Goal: Communication & Community: Answer question/provide support

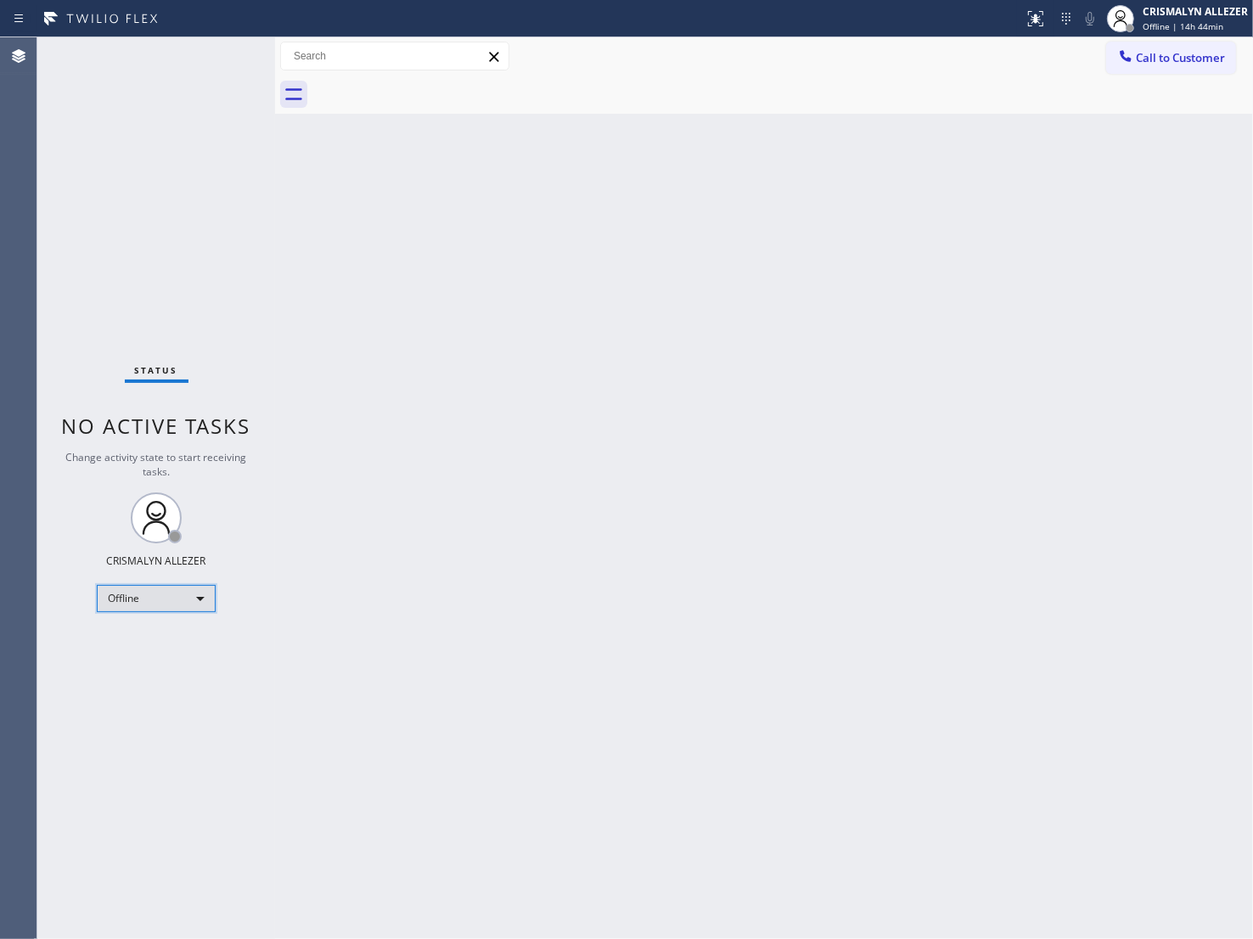
click at [210, 599] on div "Offline" at bounding box center [156, 598] width 119 height 27
click at [172, 667] on li "Unavailable" at bounding box center [155, 664] width 115 height 20
drag, startPoint x: 767, startPoint y: 397, endPoint x: 762, endPoint y: 385, distance: 13.4
click at [767, 397] on div "Back to Dashboard Change Sender ID Customers Technicians Select a contact Outbo…" at bounding box center [764, 488] width 978 height 902
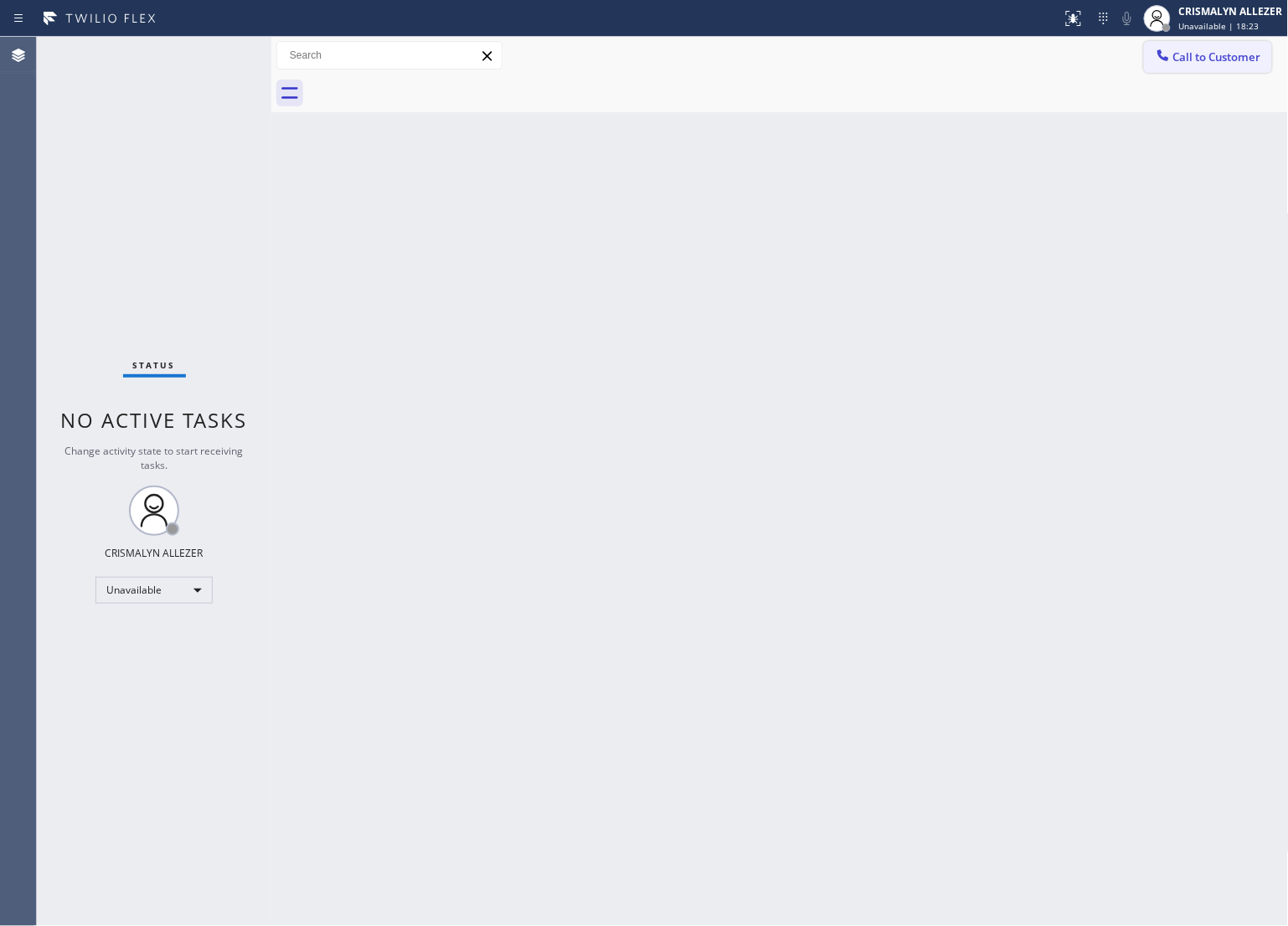
click at [1193, 56] on span "Call to Customer" at bounding box center [1217, 56] width 88 height 15
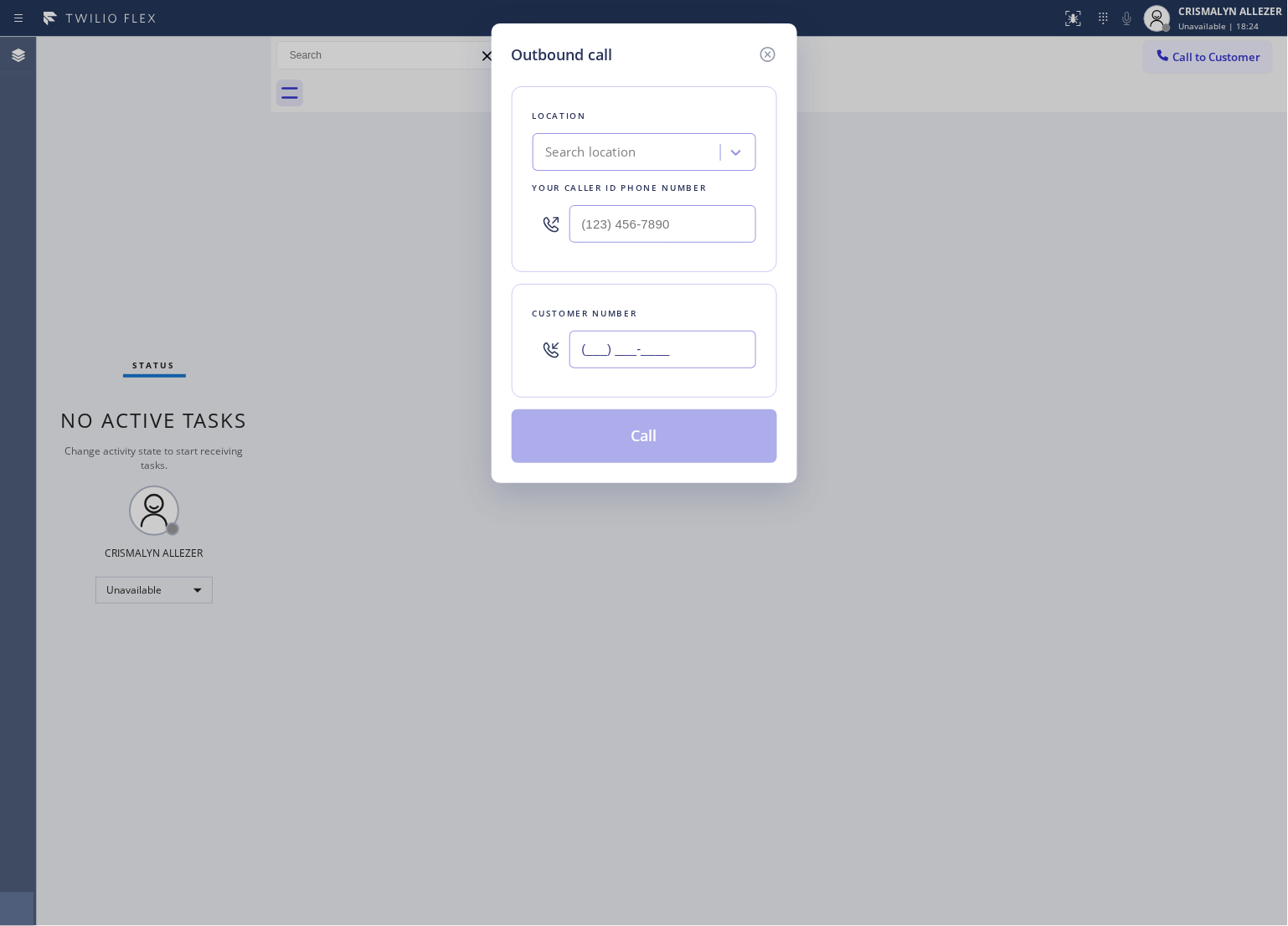
click at [718, 335] on input "(___) ___-____" at bounding box center [662, 349] width 186 height 37
paste input "772) 722-1794"
type input "[PHONE_NUMBER]"
click at [646, 164] on div "Search location" at bounding box center [628, 153] width 182 height 30
type input "5 star applance re"
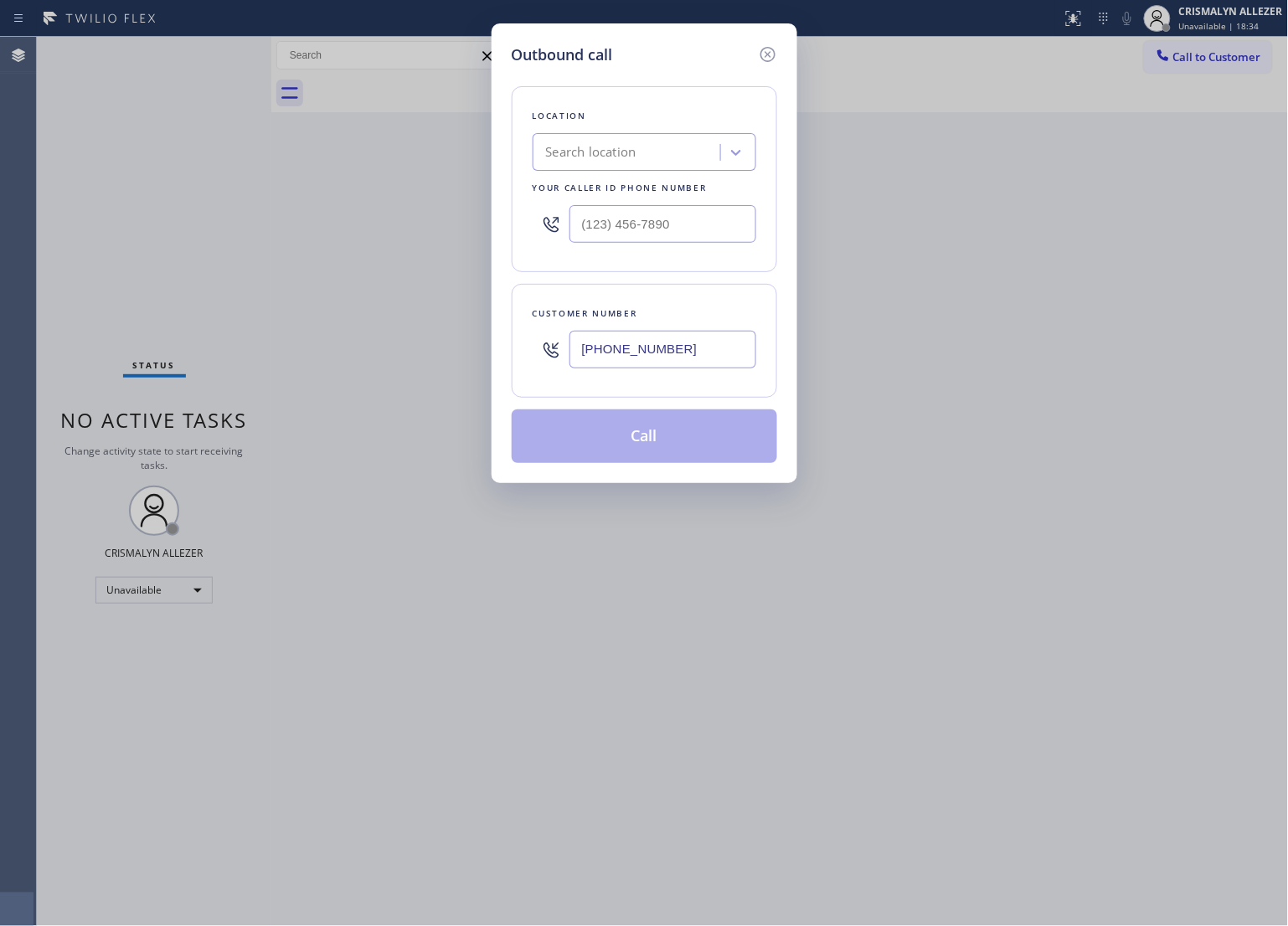
click at [205, 160] on div "Outbound call Location Search location Your caller id phone number Customer num…" at bounding box center [644, 463] width 1288 height 926
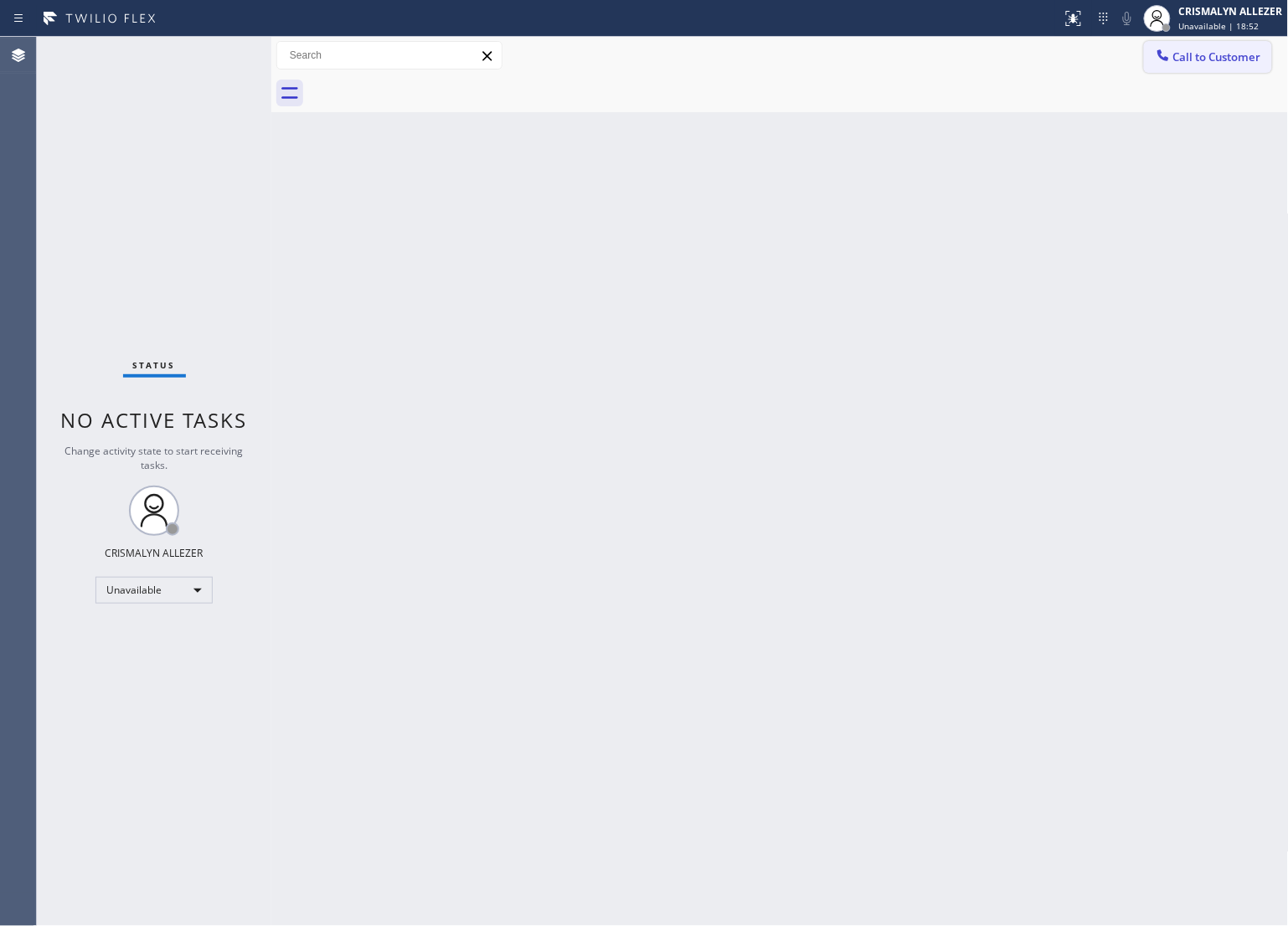
click at [1228, 60] on span "Call to Customer" at bounding box center [1217, 56] width 88 height 15
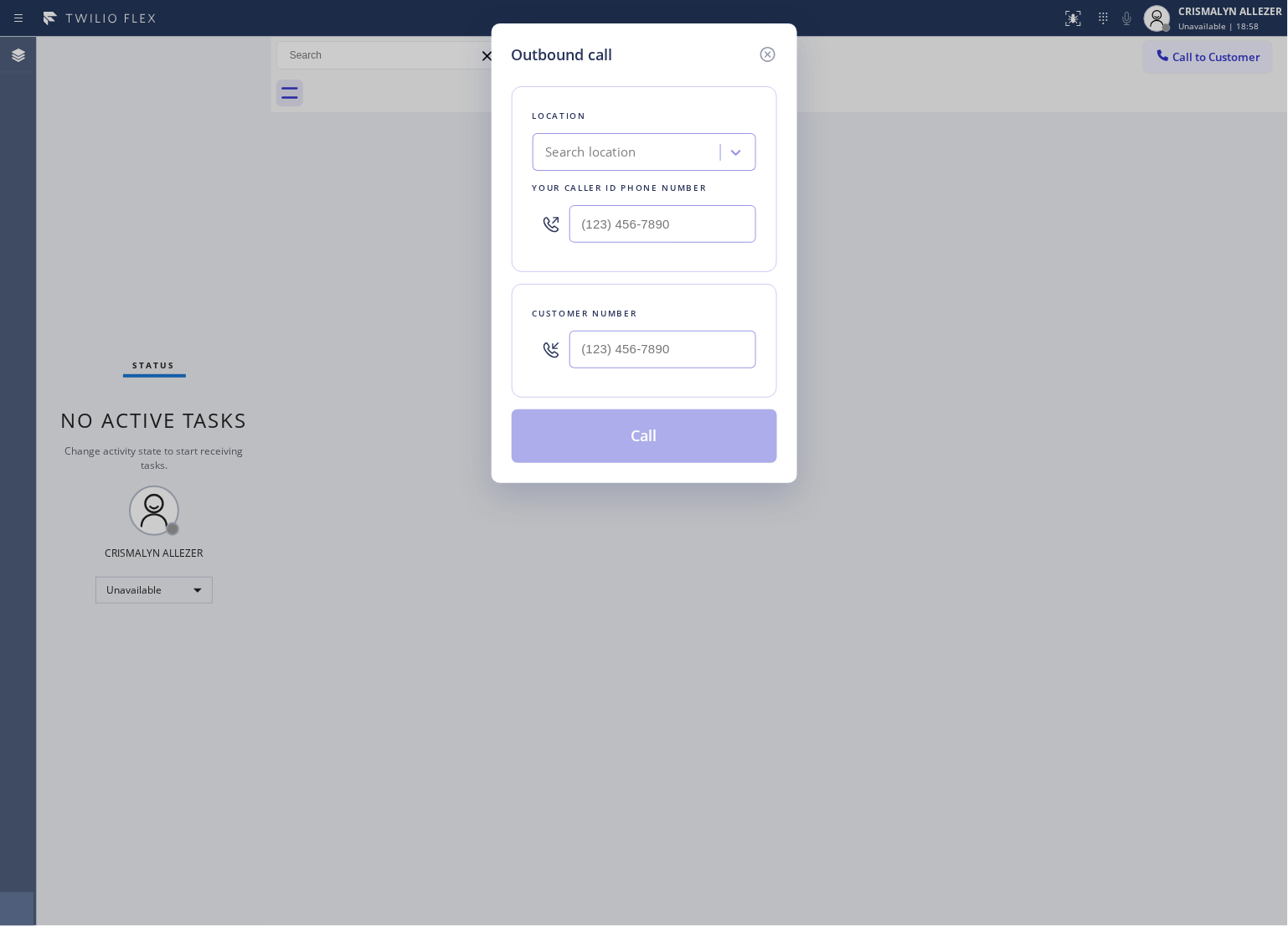
click at [592, 294] on div "Customer number" at bounding box center [644, 340] width 265 height 113
click at [604, 343] on input "(___) ___-____" at bounding box center [662, 349] width 186 height 37
paste input "772) 722-1794"
type input "[PHONE_NUMBER]"
click at [664, 149] on div "Search location" at bounding box center [628, 153] width 182 height 30
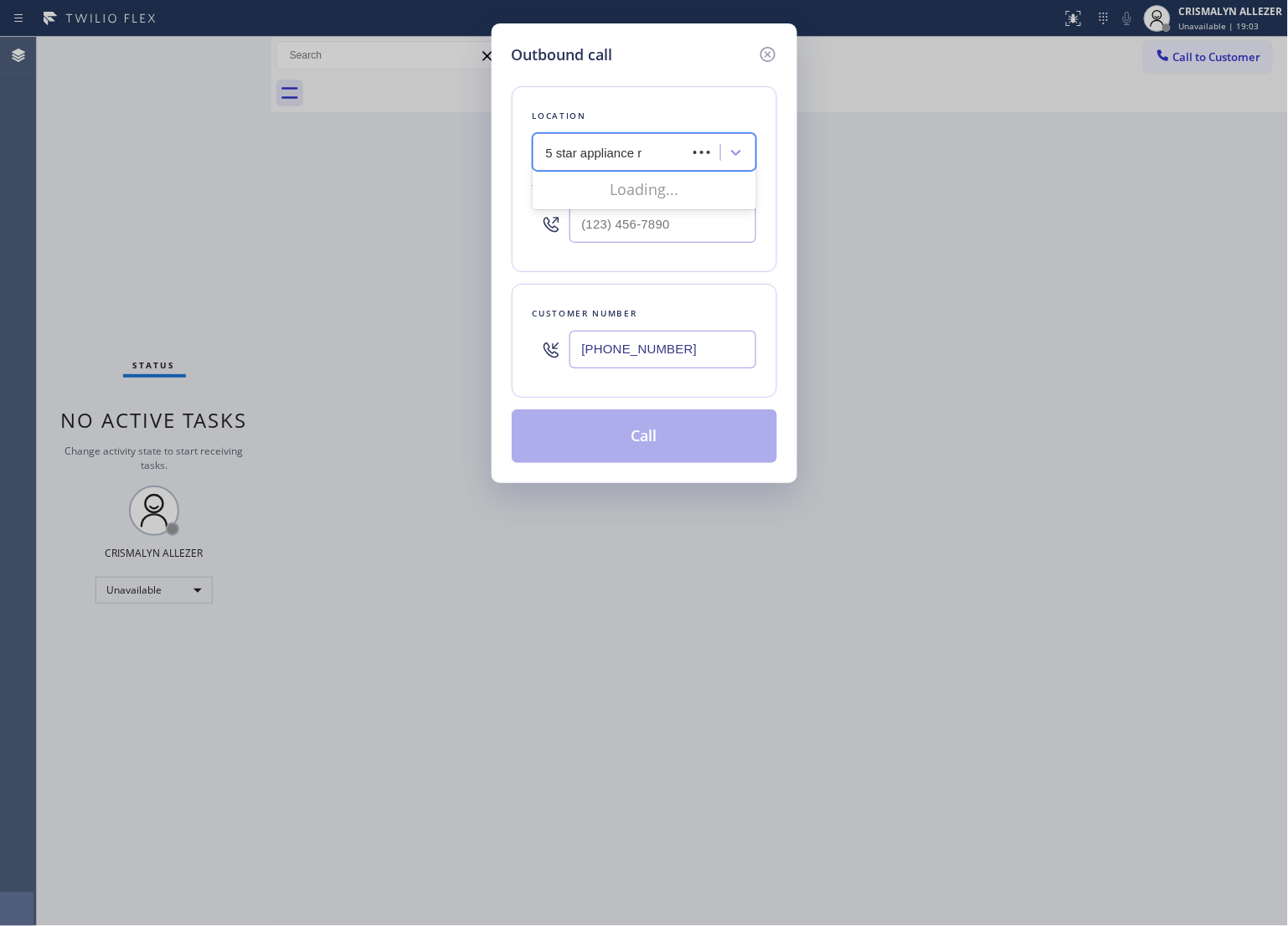
type input "5 star appliance re"
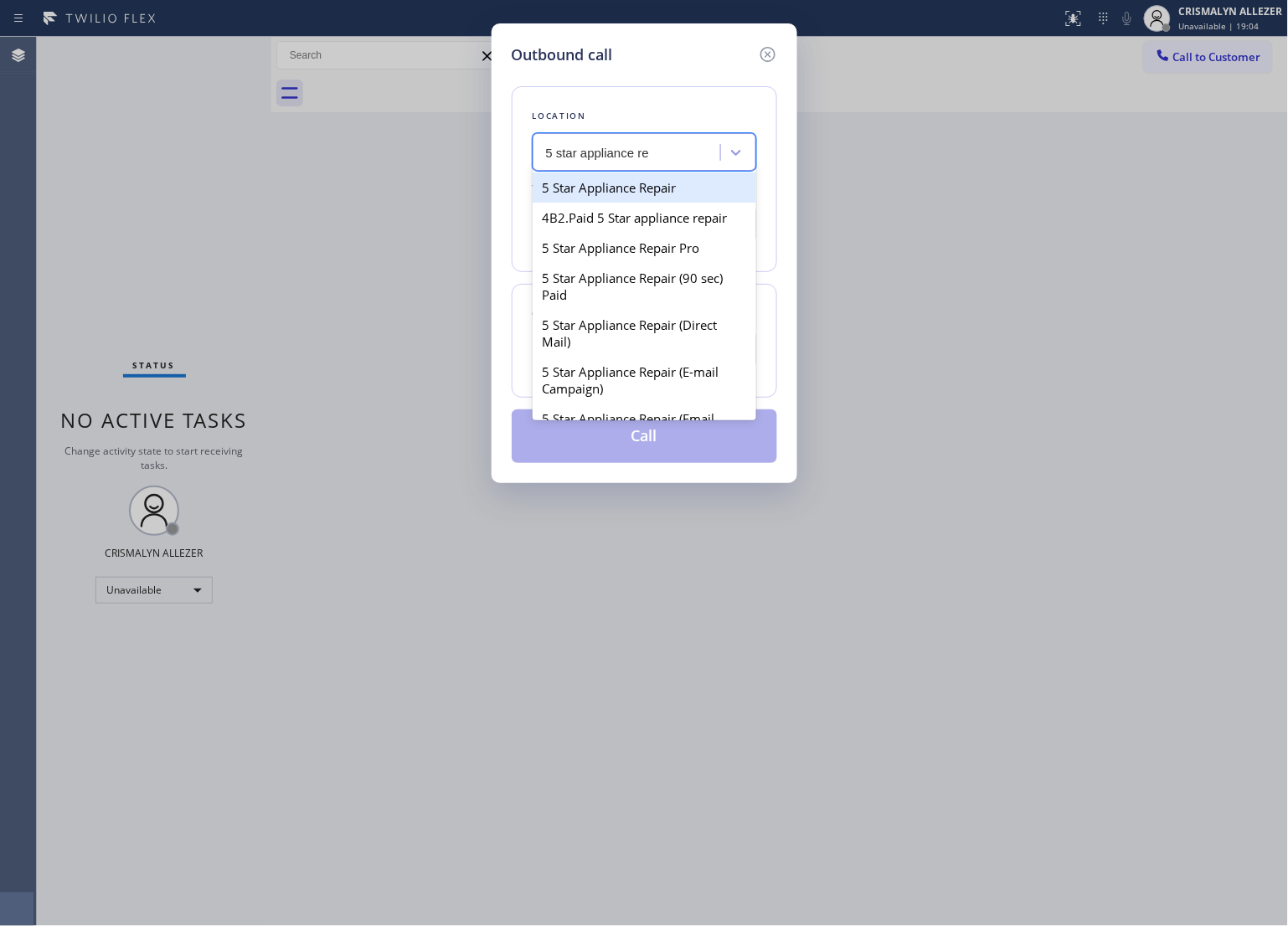
click at [641, 193] on div "5 Star Appliance Repair" at bounding box center [644, 187] width 224 height 31
type input "(855) 731-4952"
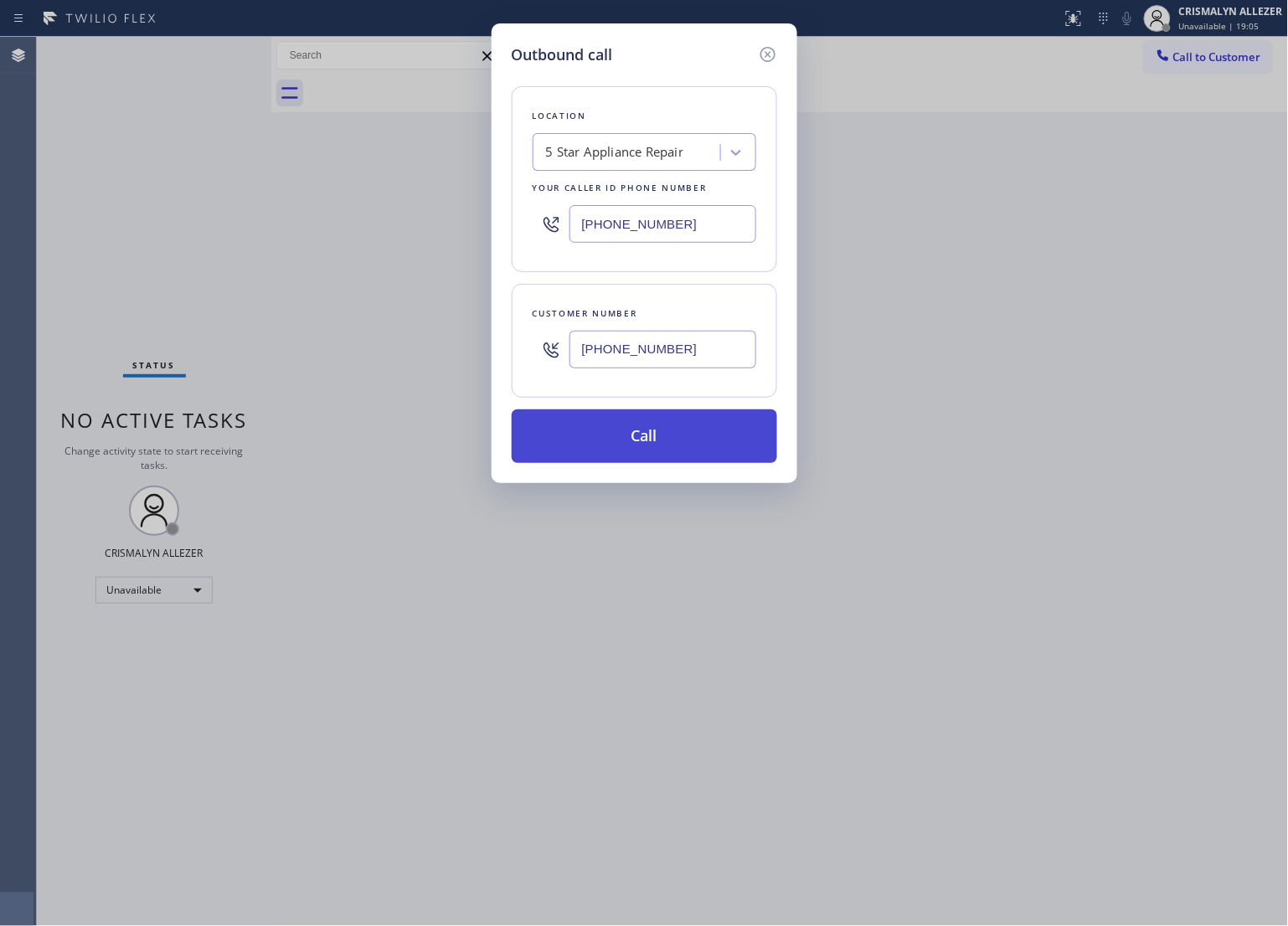
click at [654, 449] on button "Call" at bounding box center [644, 436] width 265 height 53
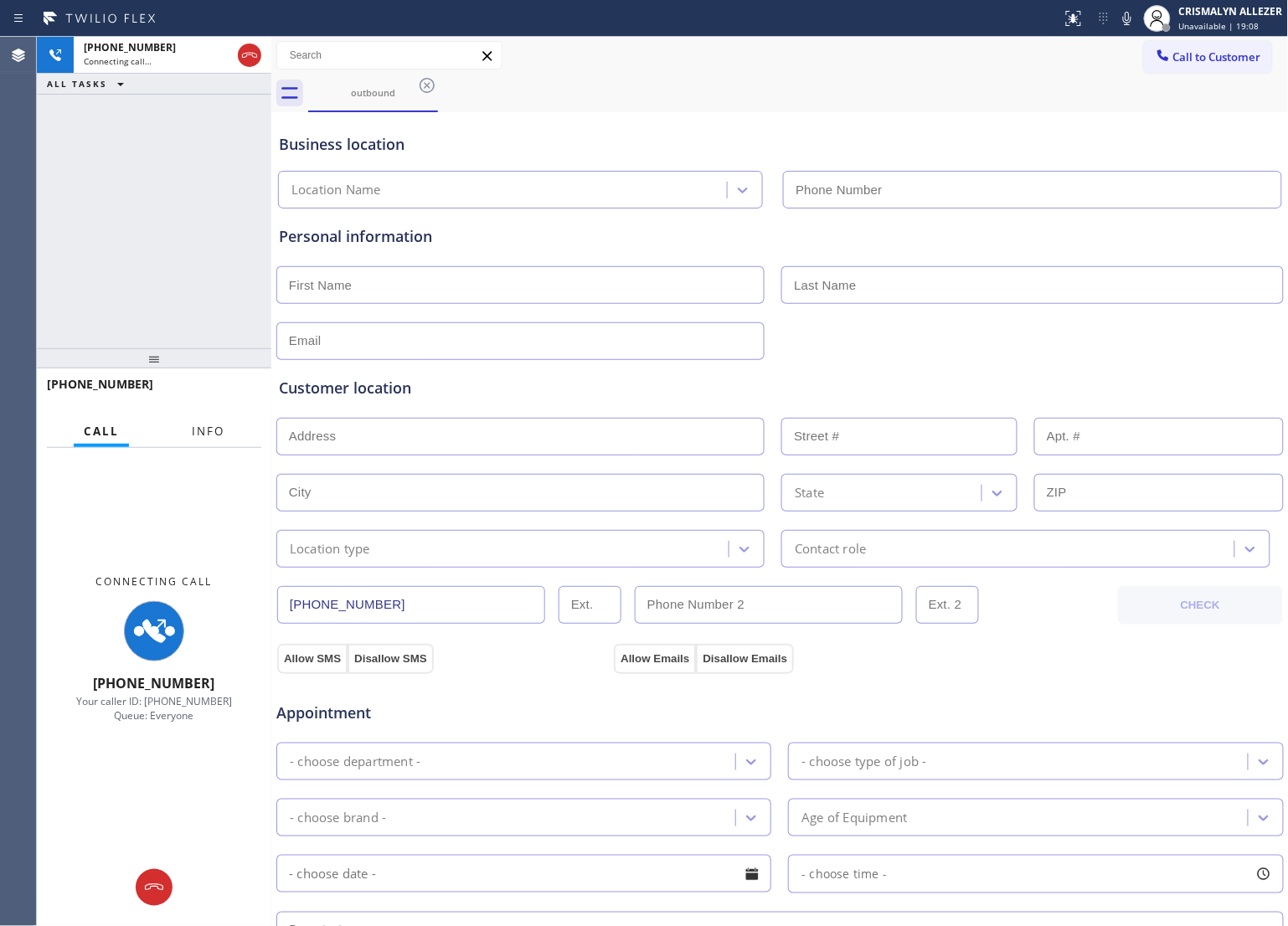
type input "(855) 731-4952"
click at [215, 429] on span "Info" at bounding box center [207, 431] width 33 height 15
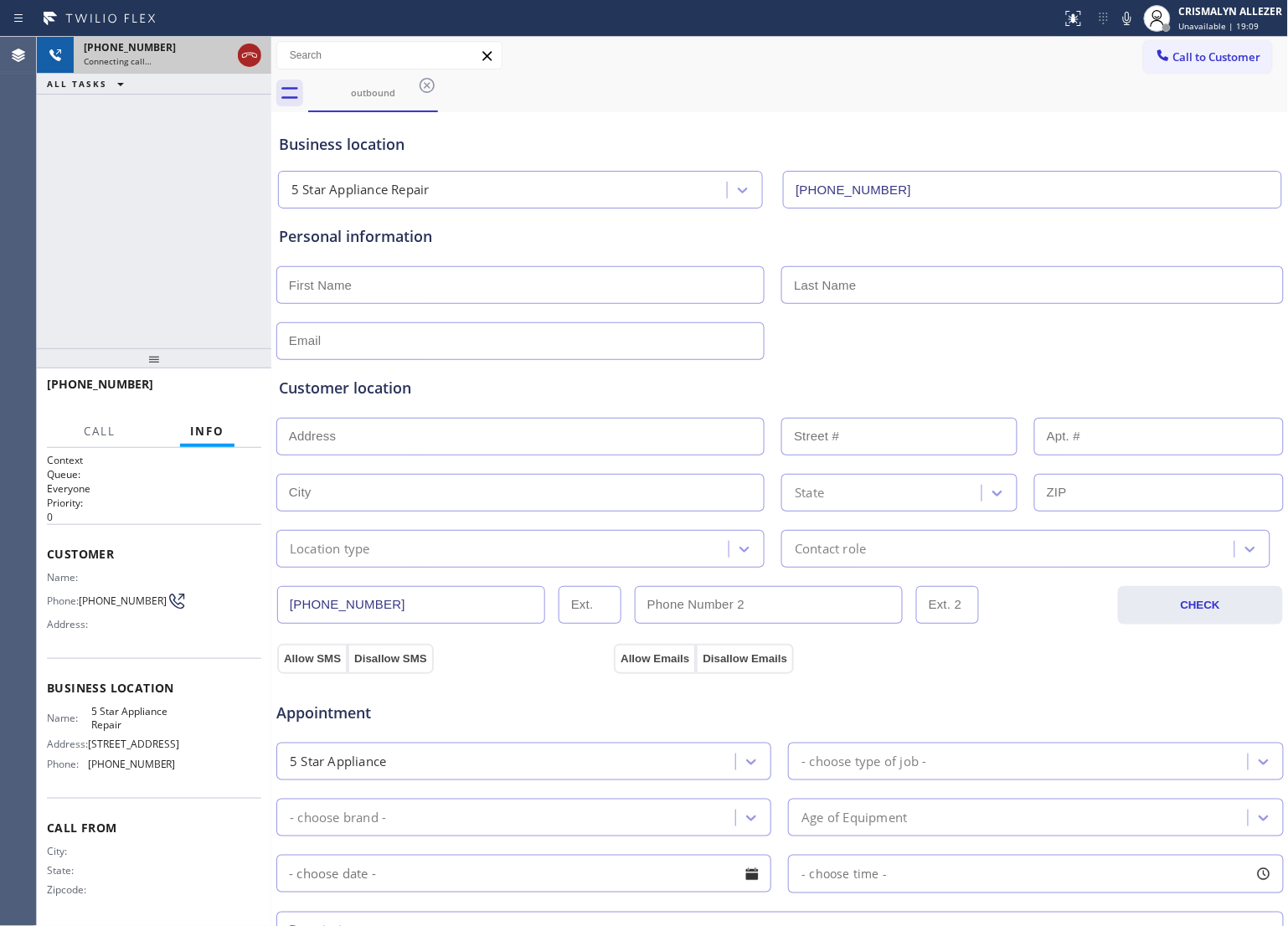
click at [249, 60] on icon at bounding box center [250, 55] width 20 height 20
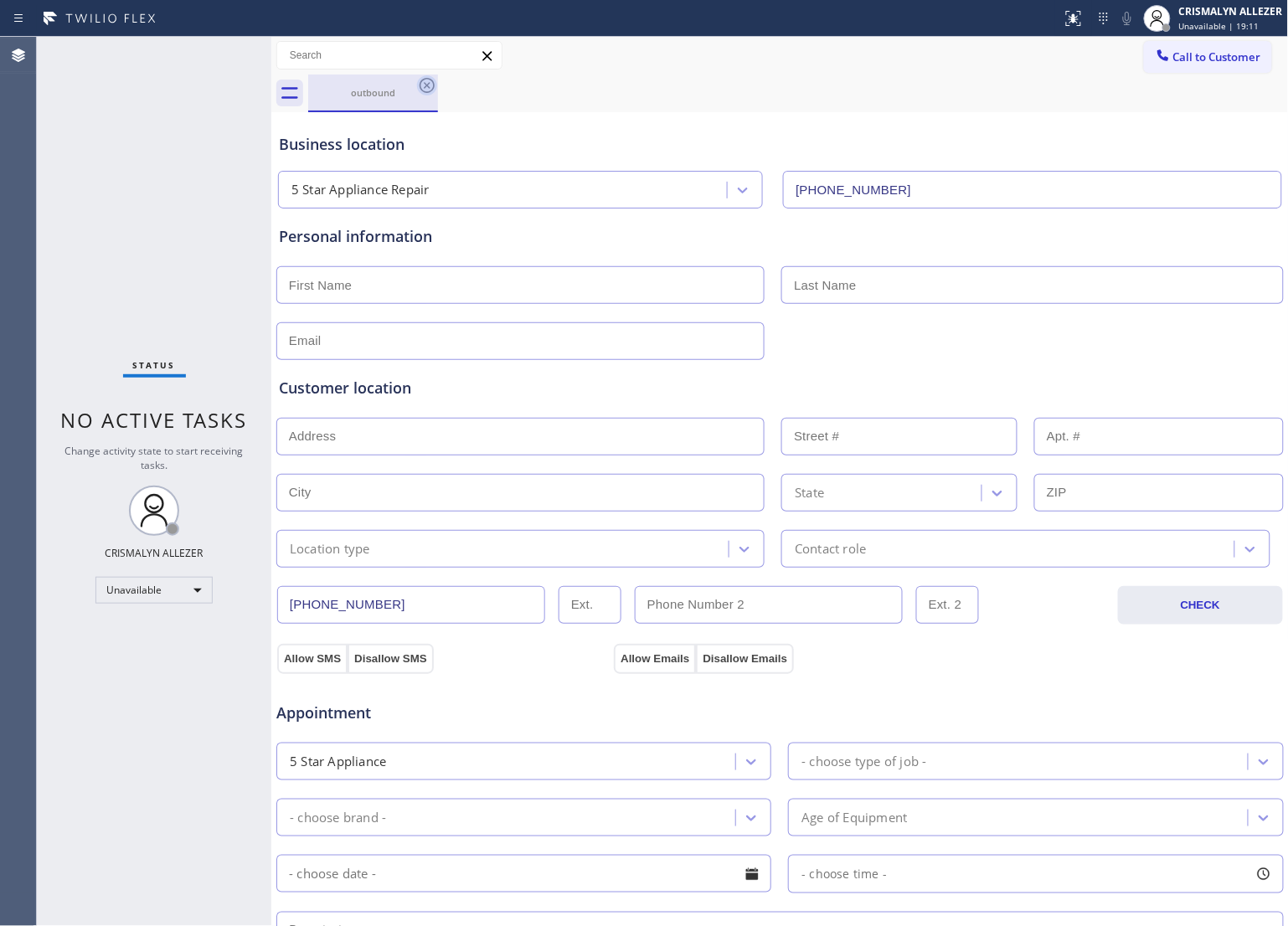
click at [429, 81] on icon at bounding box center [427, 85] width 20 height 20
